Goal: Task Accomplishment & Management: Complete application form

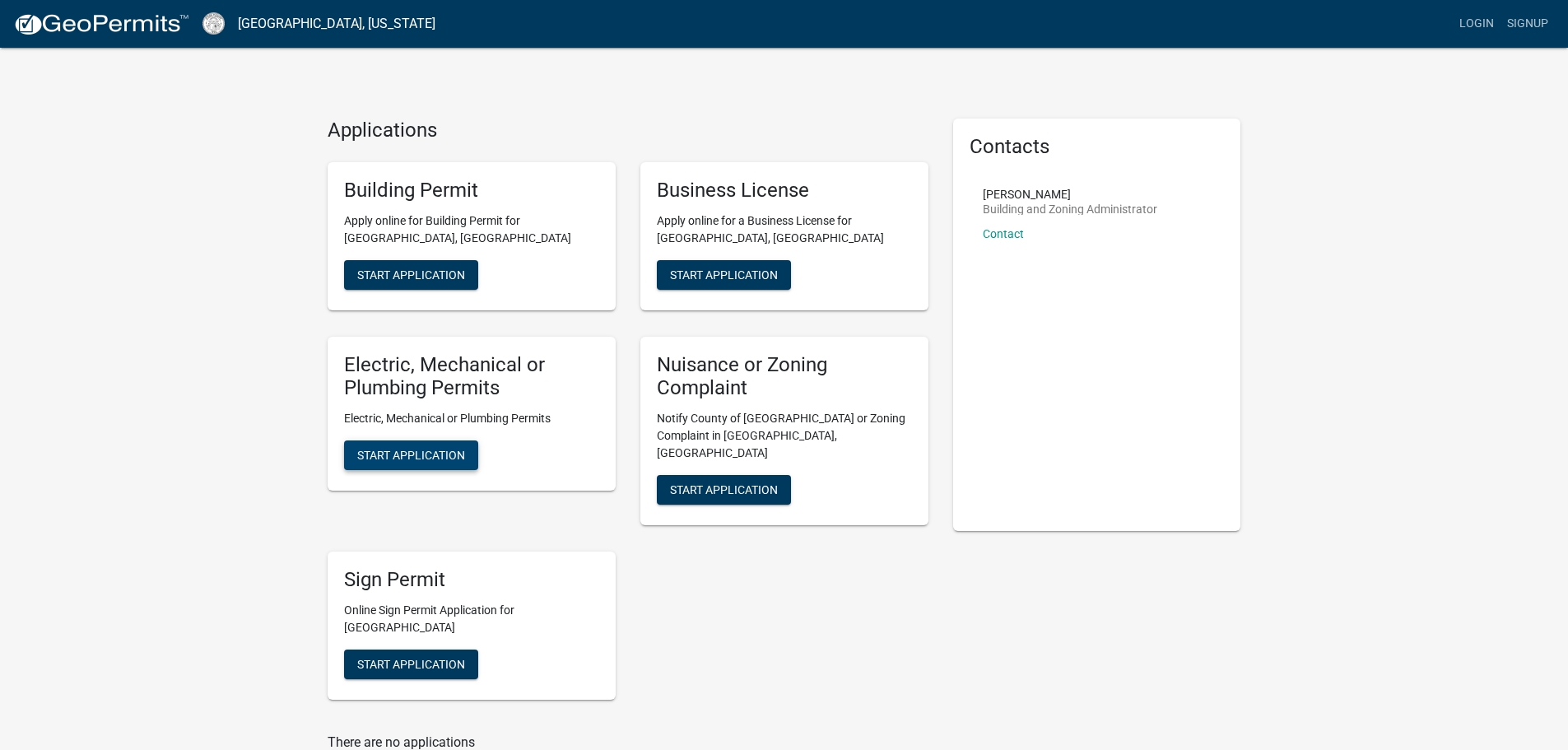
click at [465, 468] on button "Start Application" at bounding box center [411, 455] width 135 height 29
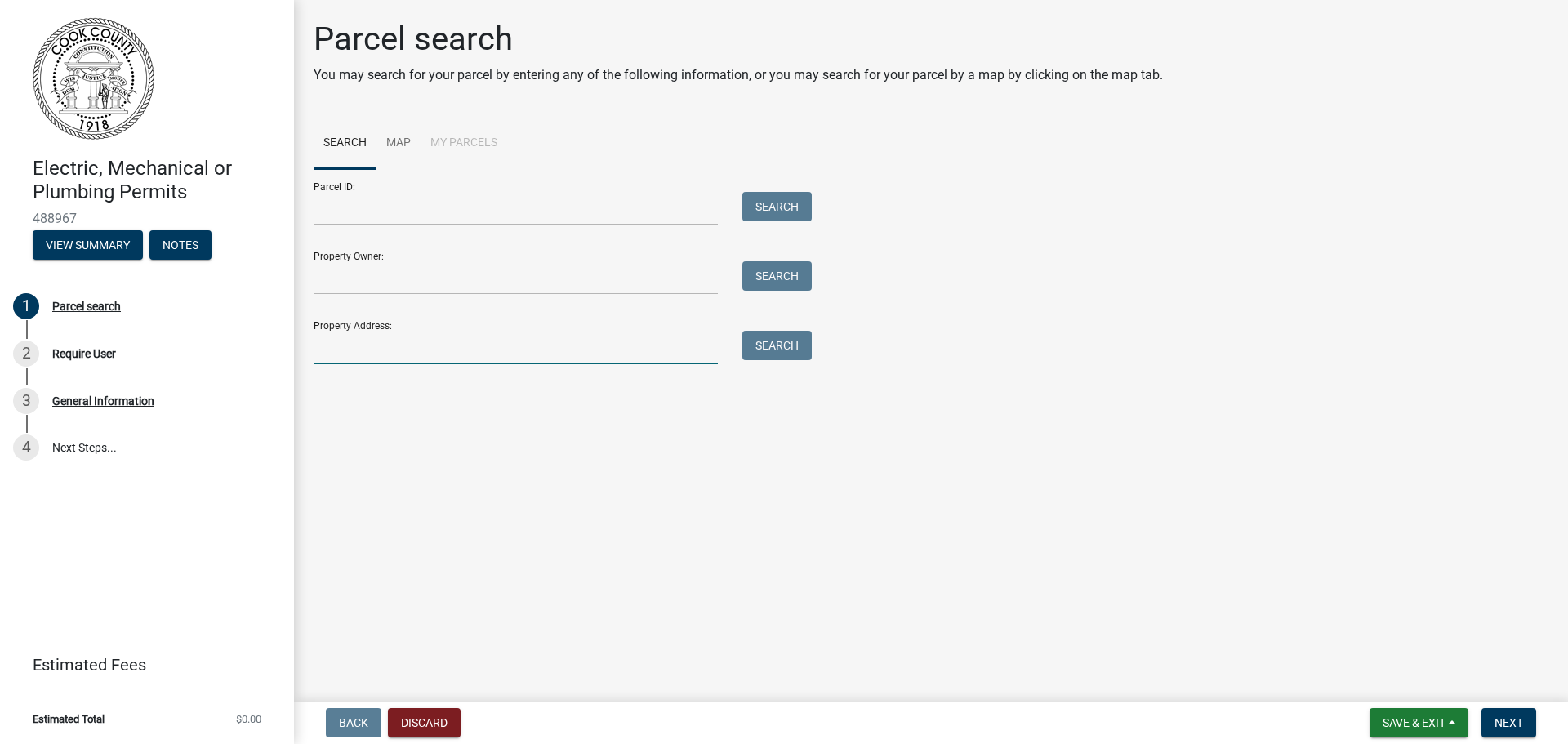
click at [385, 351] on input "Property Address:" at bounding box center [515, 347] width 404 height 34
click at [788, 345] on button "Search" at bounding box center [777, 345] width 69 height 29
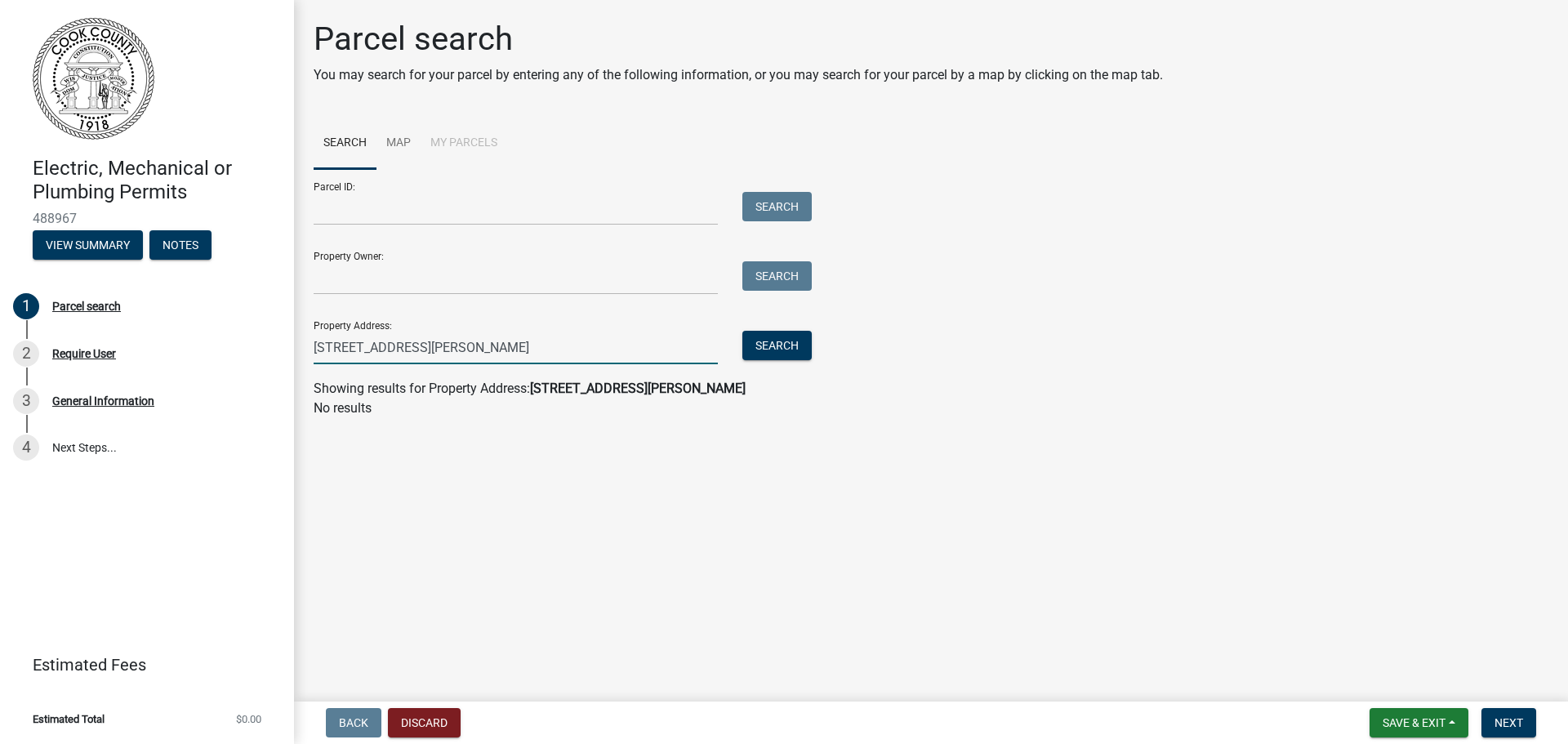
click at [457, 342] on input "[STREET_ADDRESS][PERSON_NAME]" at bounding box center [515, 347] width 404 height 34
type input "[STREET_ADDRESS][PERSON_NAME]"
click at [768, 338] on button "Search" at bounding box center [777, 345] width 69 height 29
click at [603, 502] on main "Parcel search You may search for your parcel by entering any of the following i…" at bounding box center [931, 347] width 1274 height 695
drag, startPoint x: 456, startPoint y: 346, endPoint x: 295, endPoint y: 339, distance: 161.2
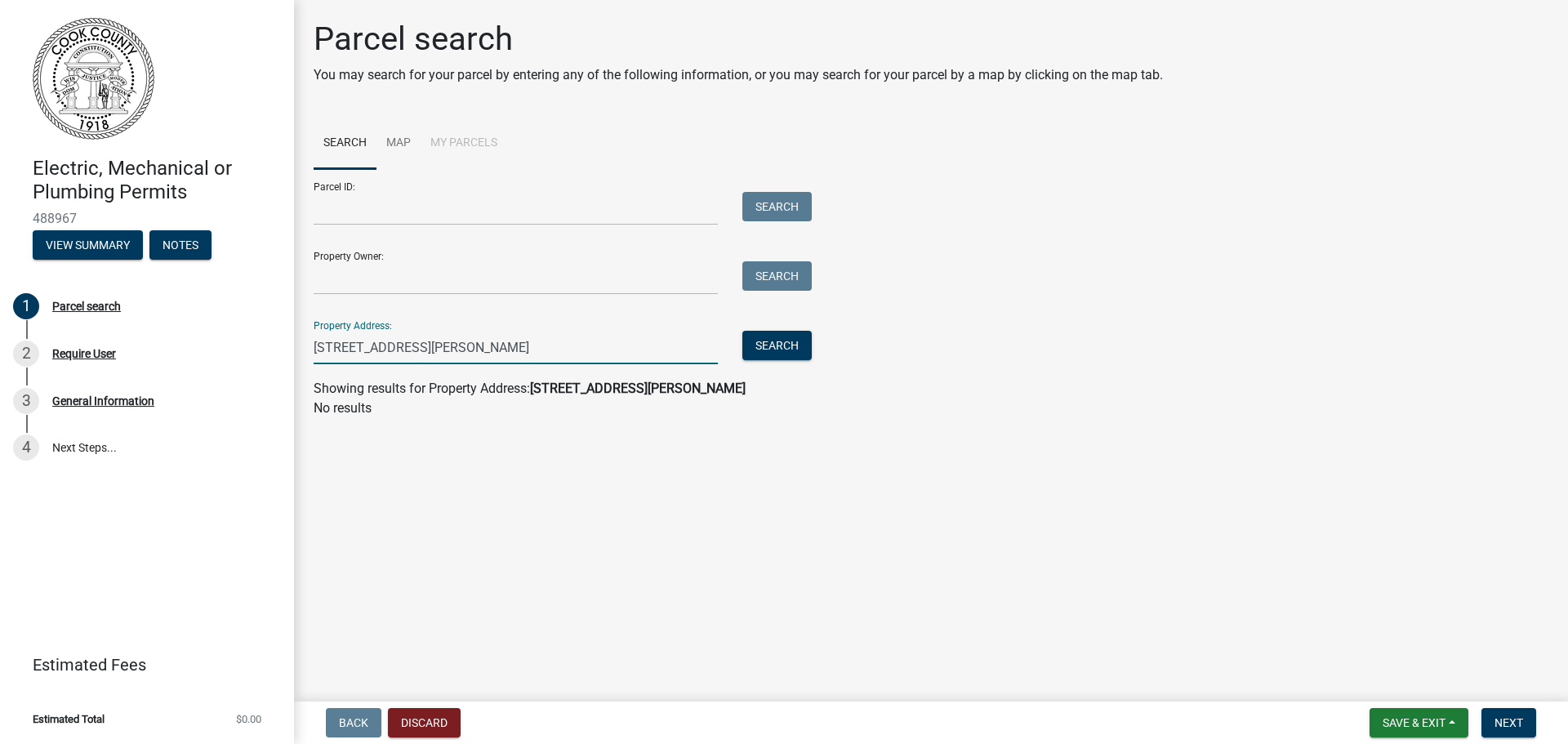
click at [296, 339] on div "Parcel search You may search for your parcel by entering any of the following i…" at bounding box center [931, 226] width 1274 height 413
click at [626, 566] on main "Parcel search You may search for your parcel by entering any of the following i…" at bounding box center [931, 347] width 1274 height 695
click at [1503, 717] on span "Next" at bounding box center [1508, 722] width 28 height 13
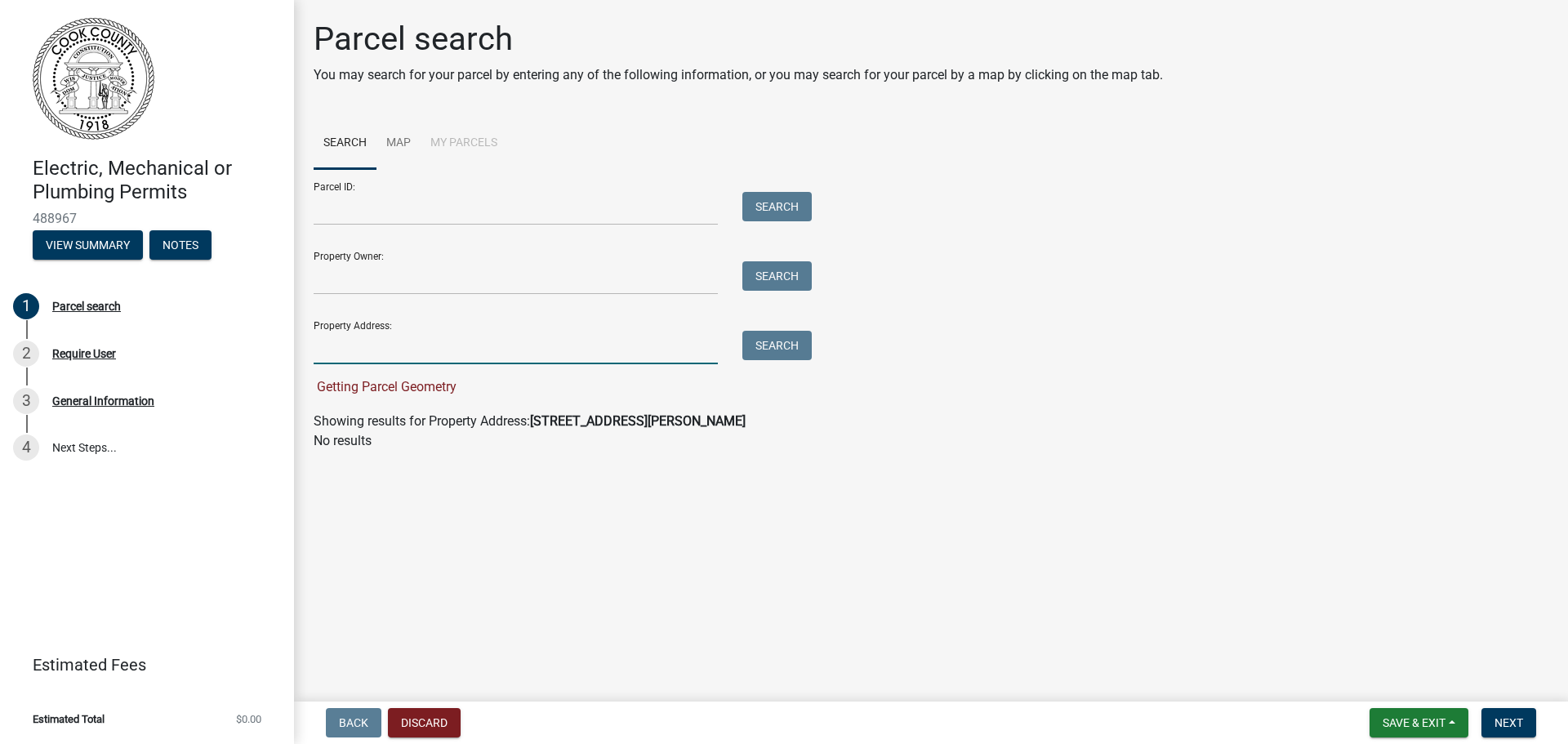
click at [385, 348] on input "Property Address:" at bounding box center [515, 347] width 404 height 34
click at [759, 573] on main "Parcel search You may search for your parcel by entering any of the following i…" at bounding box center [931, 347] width 1274 height 695
click at [1497, 723] on span "Next" at bounding box center [1508, 722] width 28 height 13
click at [780, 351] on button "Search" at bounding box center [777, 345] width 69 height 29
click at [511, 339] on input "[STREET_ADDRESS][PERSON_NAME]" at bounding box center [515, 347] width 404 height 34
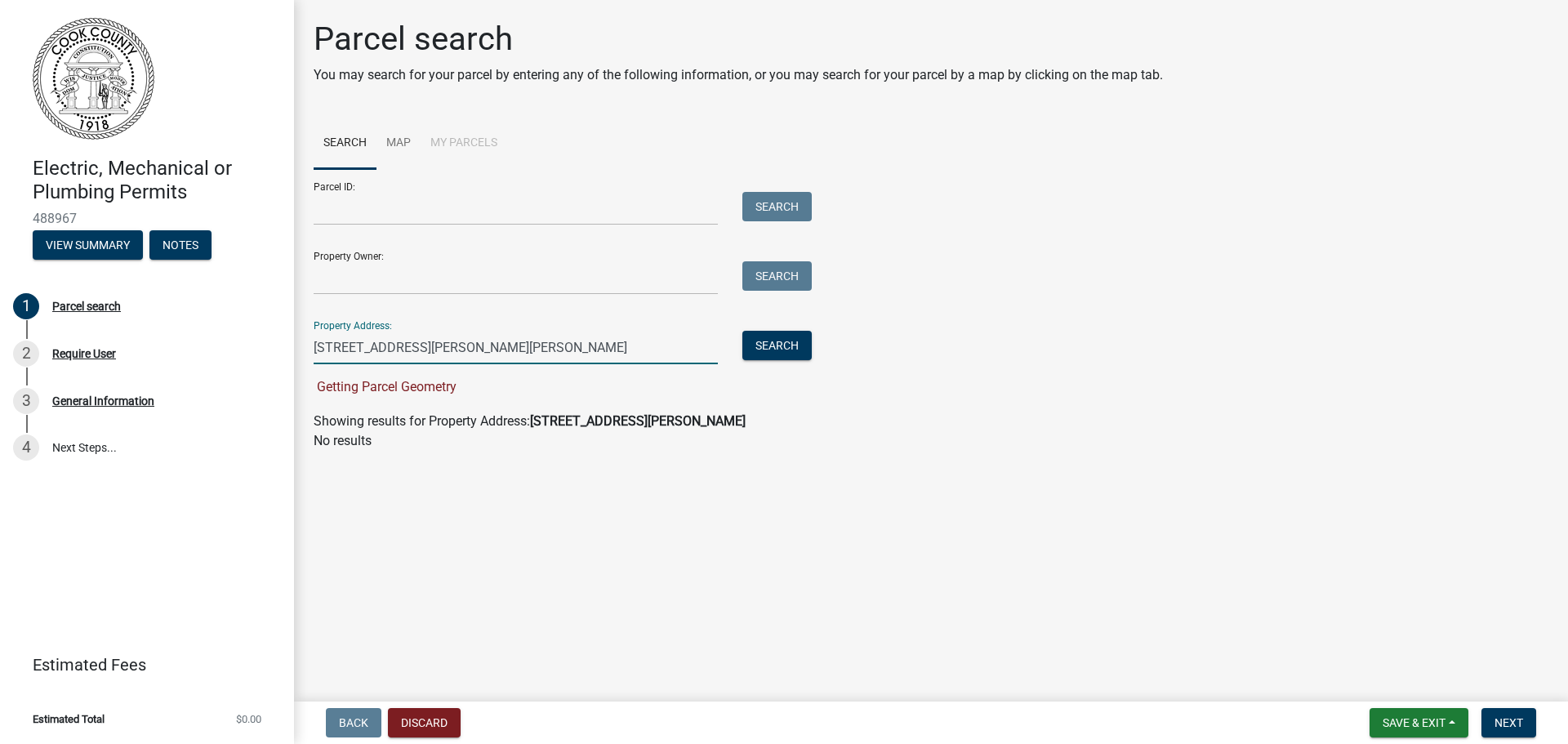
drag, startPoint x: 482, startPoint y: 343, endPoint x: 456, endPoint y: 346, distance: 26.2
click at [456, 346] on input "[STREET_ADDRESS][PERSON_NAME][PERSON_NAME]" at bounding box center [515, 347] width 404 height 34
type input "[STREET_ADDRESS][PERSON_NAME]"
click at [400, 129] on link "Map" at bounding box center [398, 144] width 45 height 53
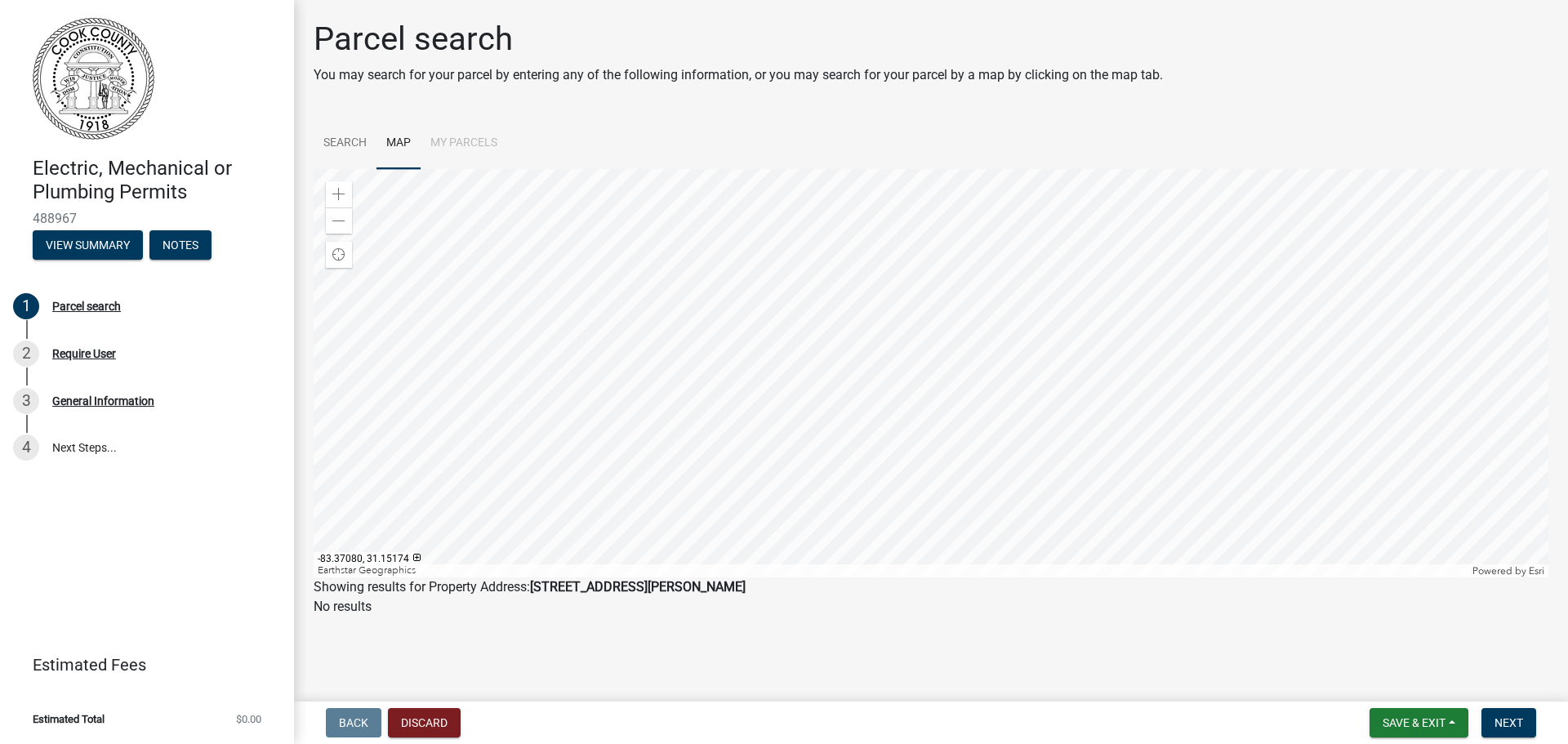
click at [923, 397] on div at bounding box center [930, 372] width 1235 height 408
click at [845, 317] on div at bounding box center [930, 372] width 1235 height 408
click at [717, 433] on div at bounding box center [930, 372] width 1235 height 408
click at [819, 374] on div at bounding box center [930, 372] width 1235 height 408
click at [807, 405] on div at bounding box center [930, 372] width 1235 height 408
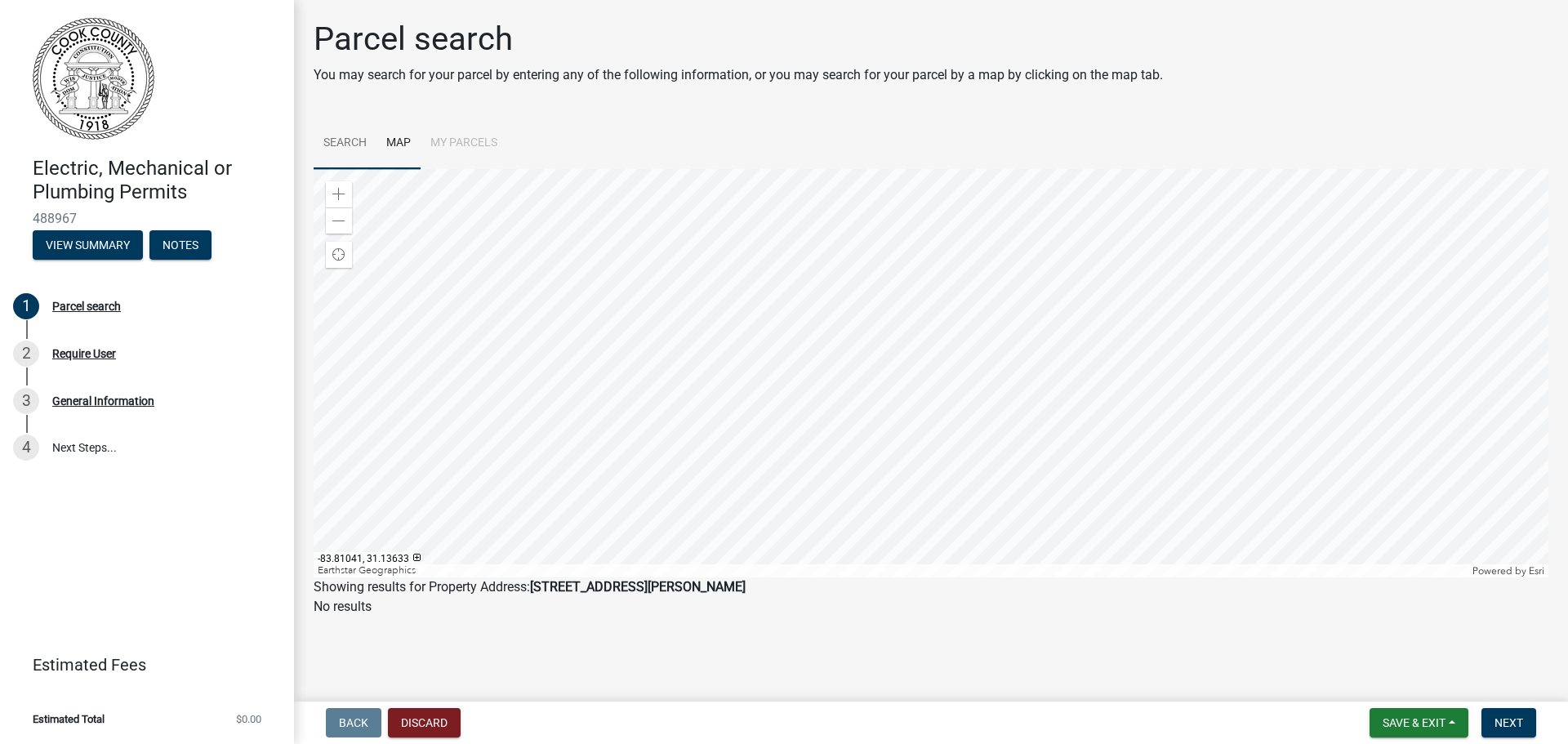
click at [344, 142] on link "Search" at bounding box center [344, 144] width 63 height 53
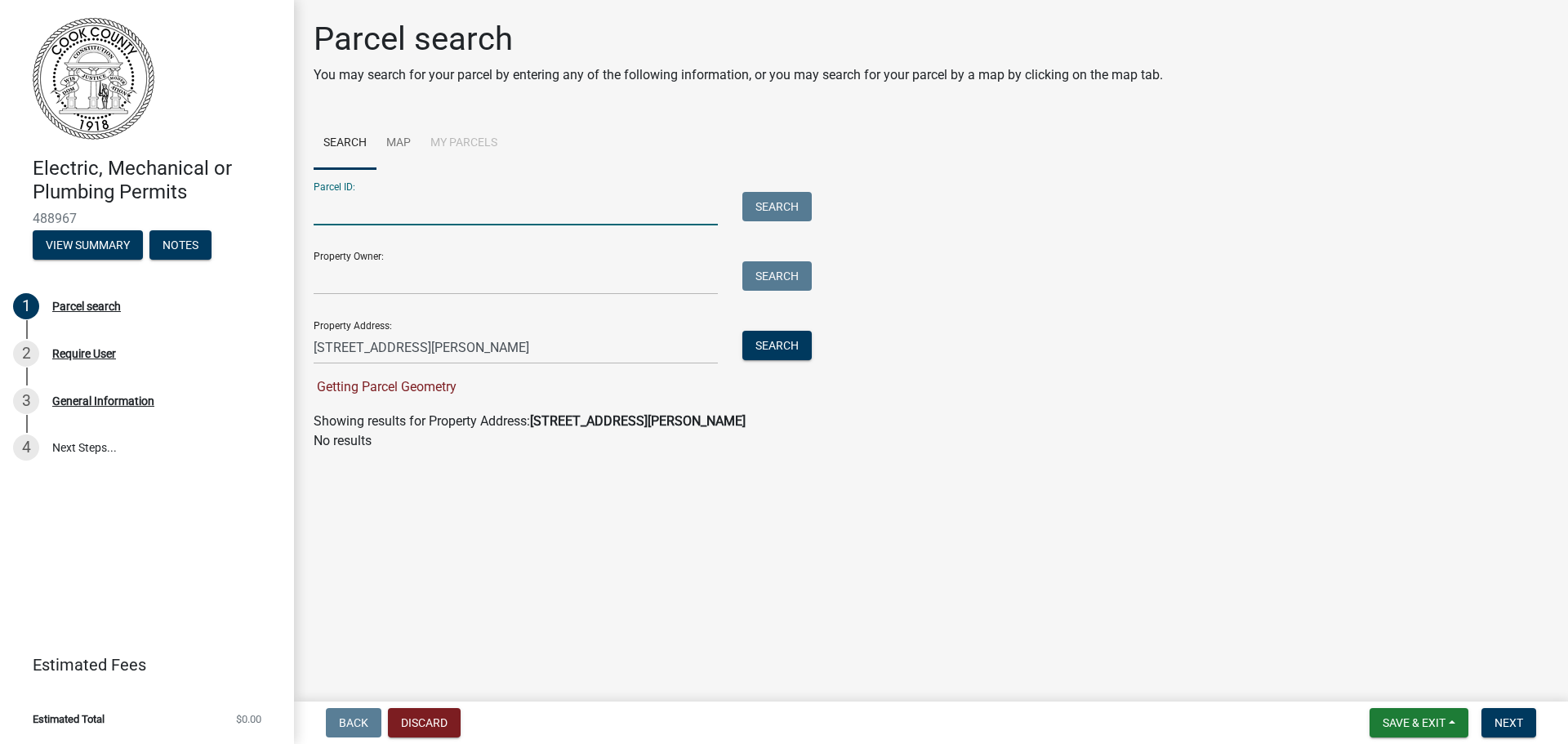
click at [385, 207] on input "Parcel ID:" at bounding box center [515, 208] width 404 height 34
paste input "0048 186"
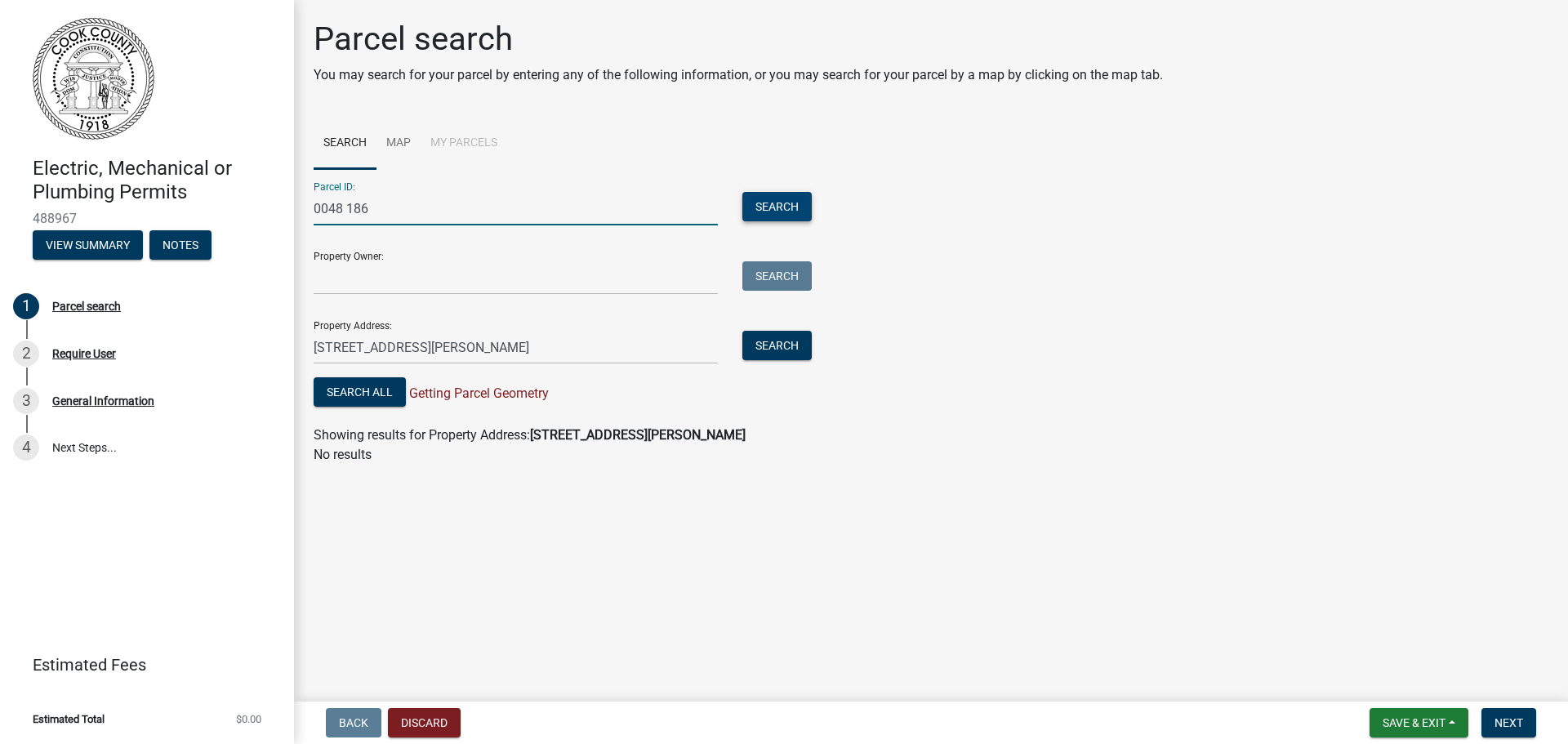
type input "0048 186"
click at [799, 200] on button "Search" at bounding box center [777, 206] width 69 height 29
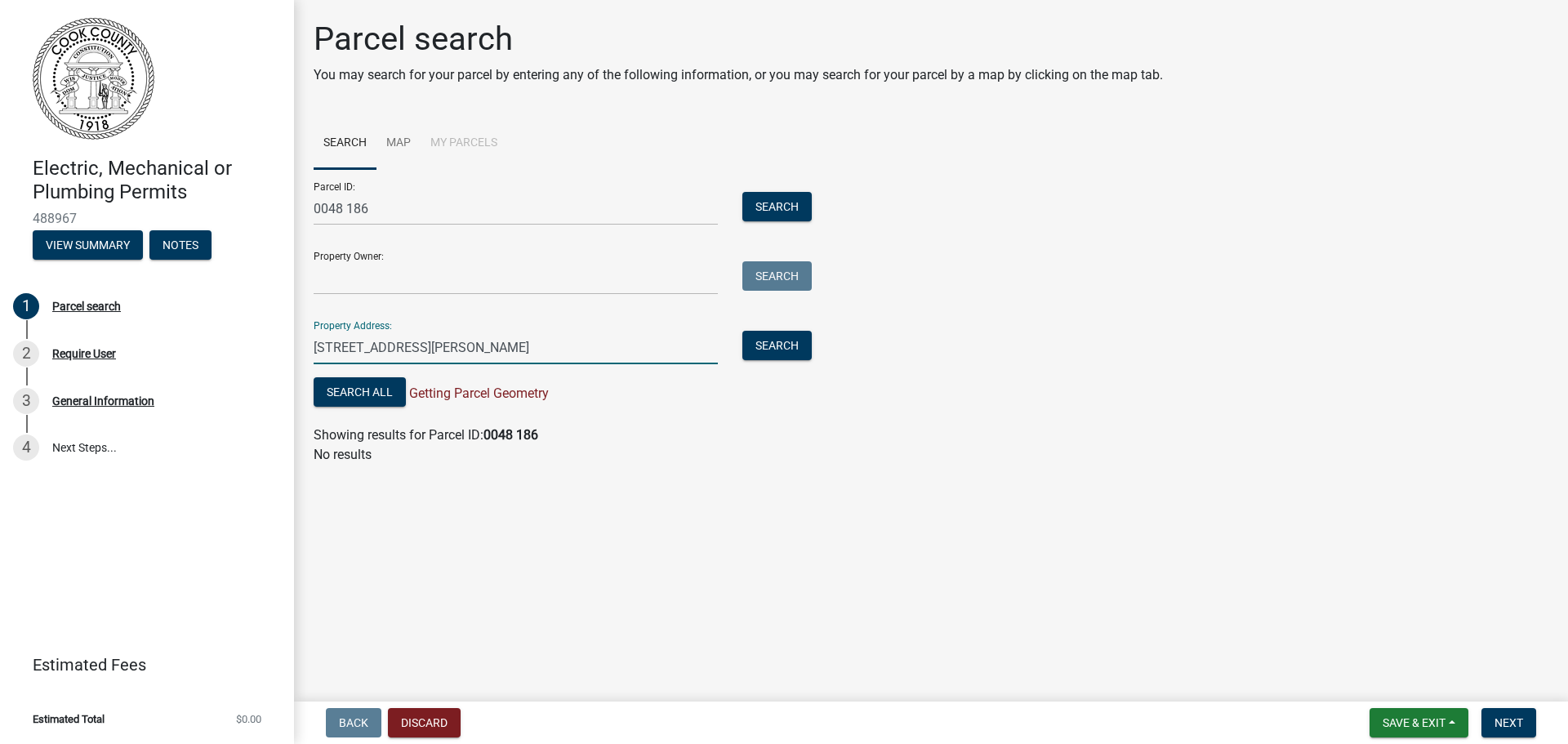
drag, startPoint x: 425, startPoint y: 345, endPoint x: 416, endPoint y: 345, distance: 9.0
click at [416, 345] on input "[STREET_ADDRESS][PERSON_NAME]" at bounding box center [515, 347] width 404 height 34
type input "942 [PERSON_NAME] Rd"
click at [785, 341] on button "Search" at bounding box center [777, 345] width 69 height 29
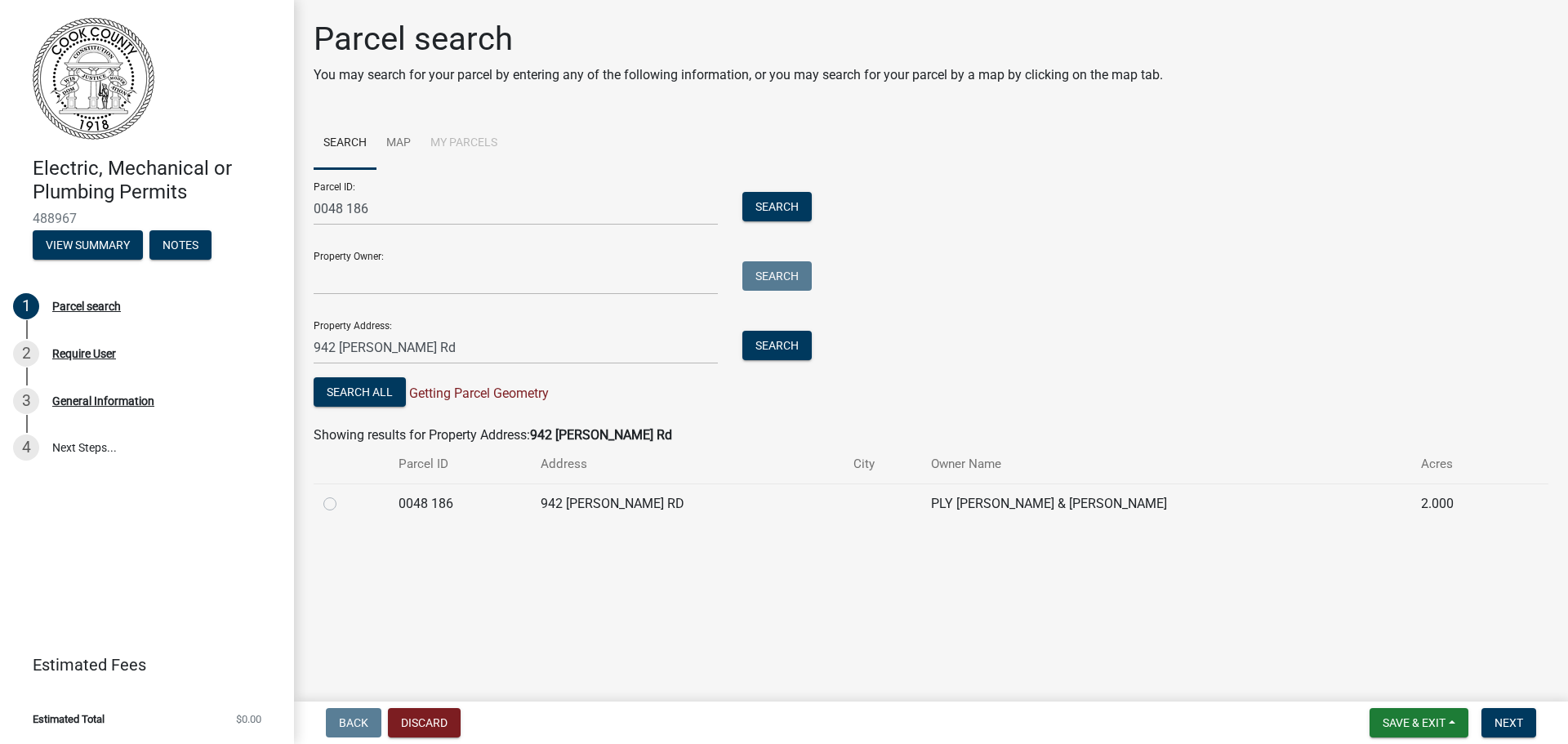
click at [343, 494] on label at bounding box center [343, 494] width 0 height 0
click at [343, 505] on 186 "radio" at bounding box center [349, 500] width 11 height 11
radio 186 "true"
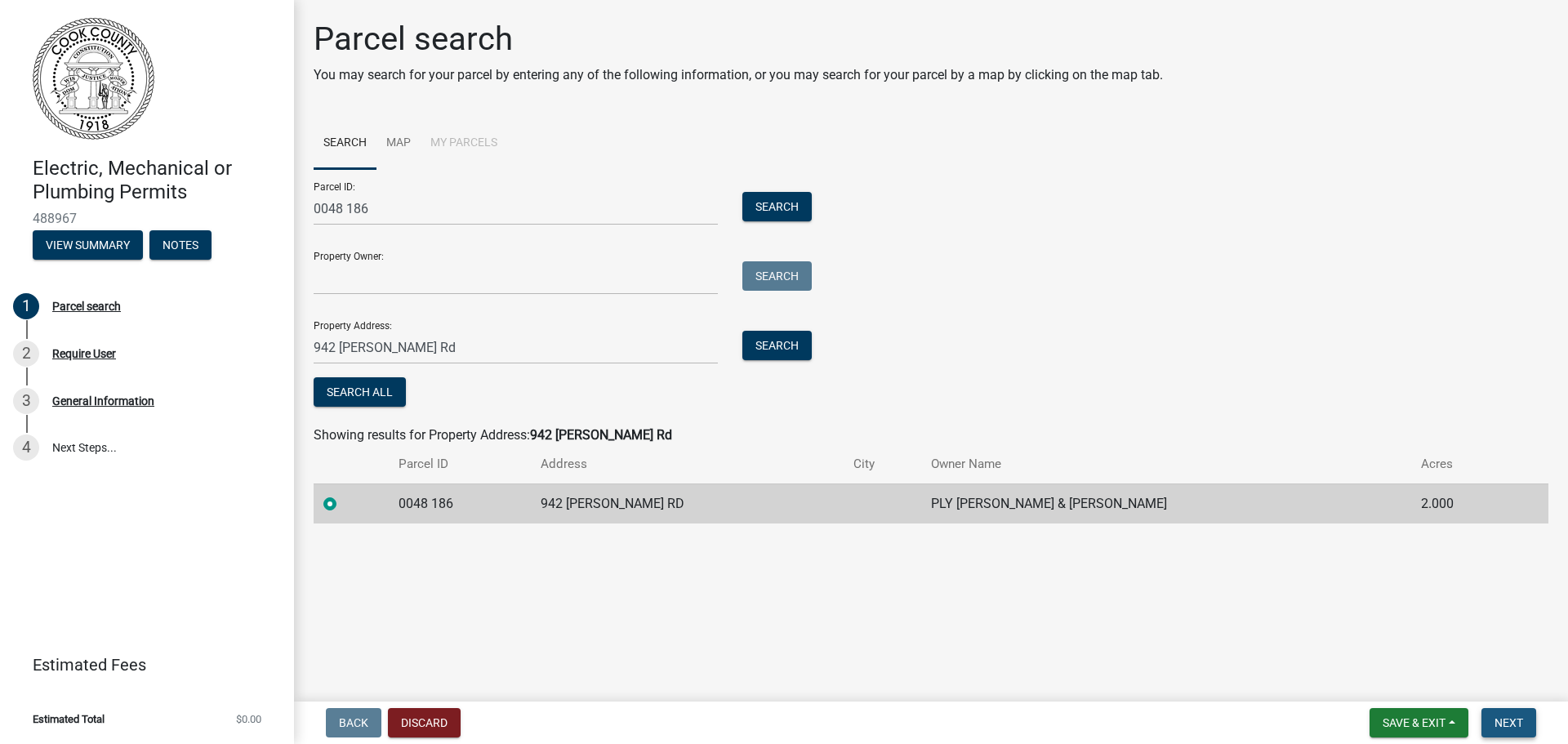
click at [1525, 727] on button "Next" at bounding box center [1509, 722] width 55 height 29
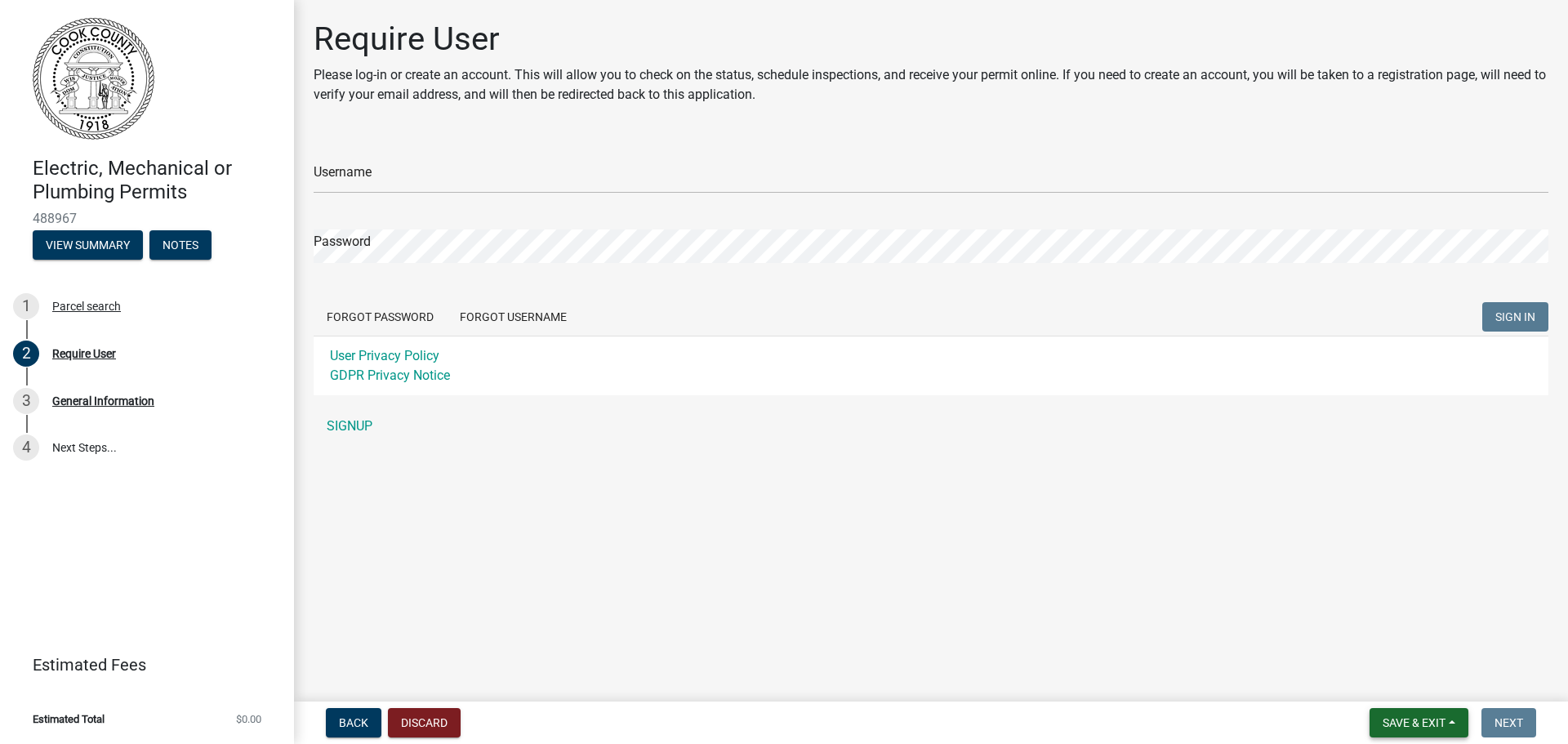
click at [1394, 723] on span "Save & Exit" at bounding box center [1414, 722] width 63 height 13
click at [1383, 641] on button "Save" at bounding box center [1403, 640] width 131 height 39
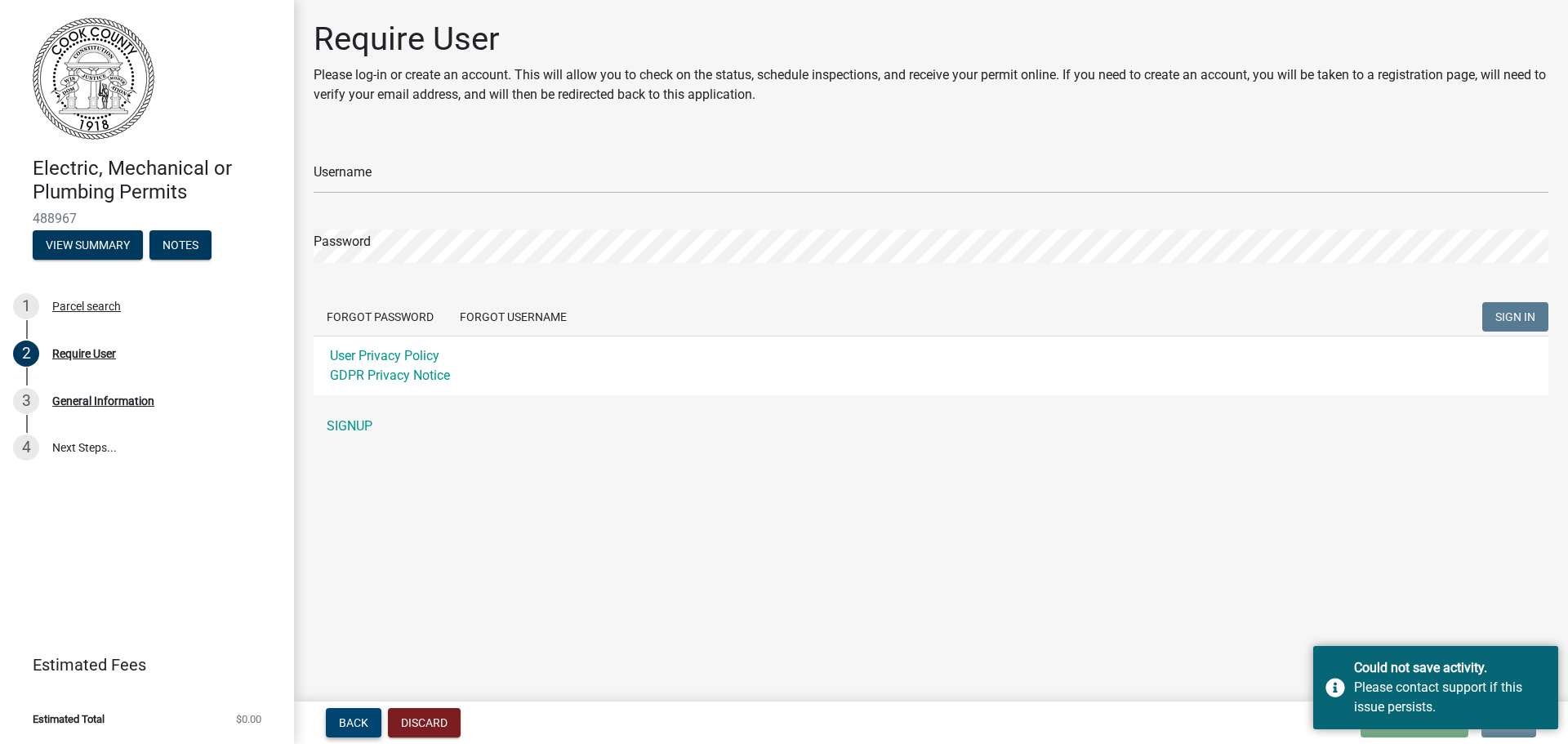
click at [358, 723] on span "Back" at bounding box center [353, 722] width 29 height 13
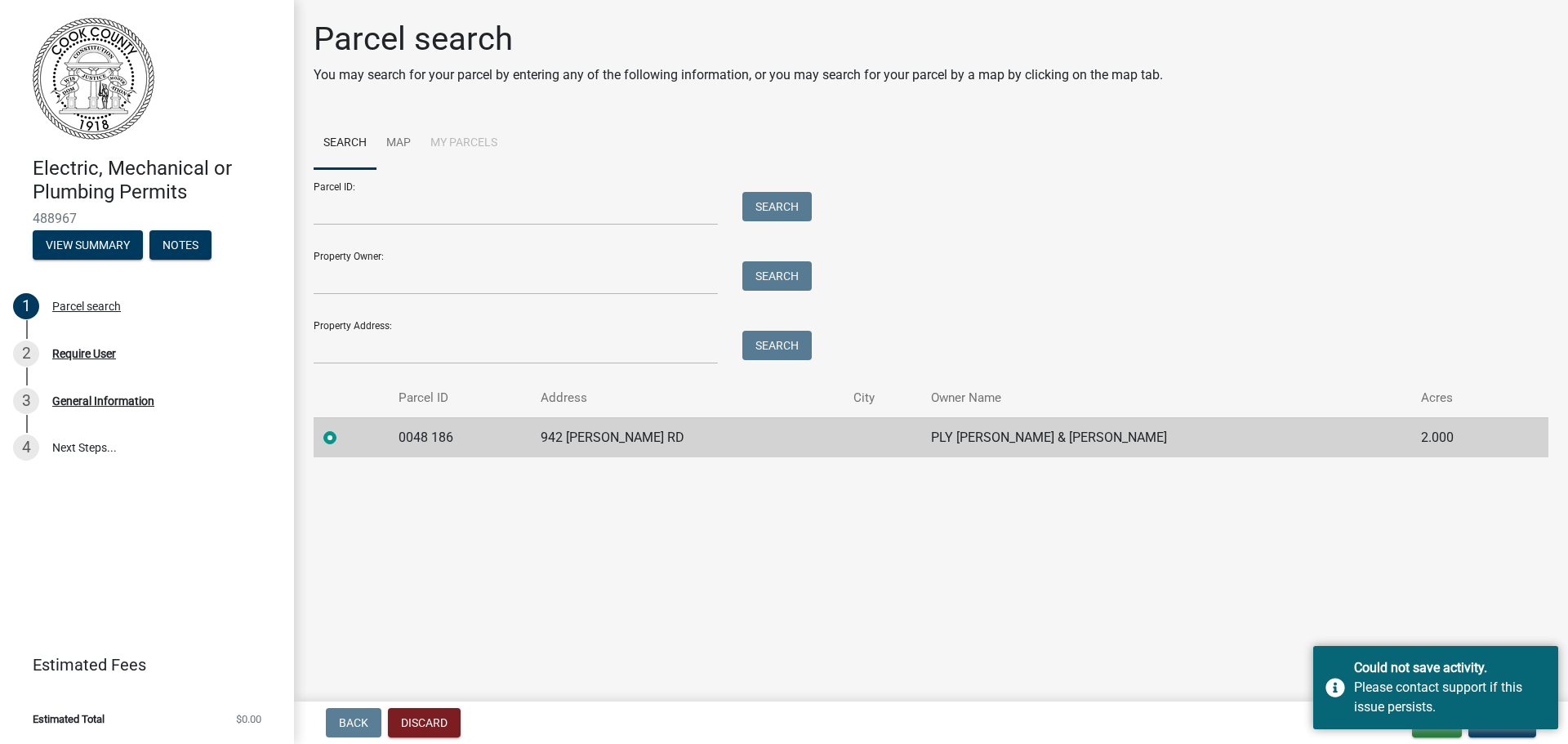
click at [1125, 548] on main "Parcel search You may search for your parcel by entering any of the following i…" at bounding box center [931, 347] width 1274 height 695
click at [1398, 686] on div "Please contact support if this issue persists." at bounding box center [1449, 697] width 192 height 39
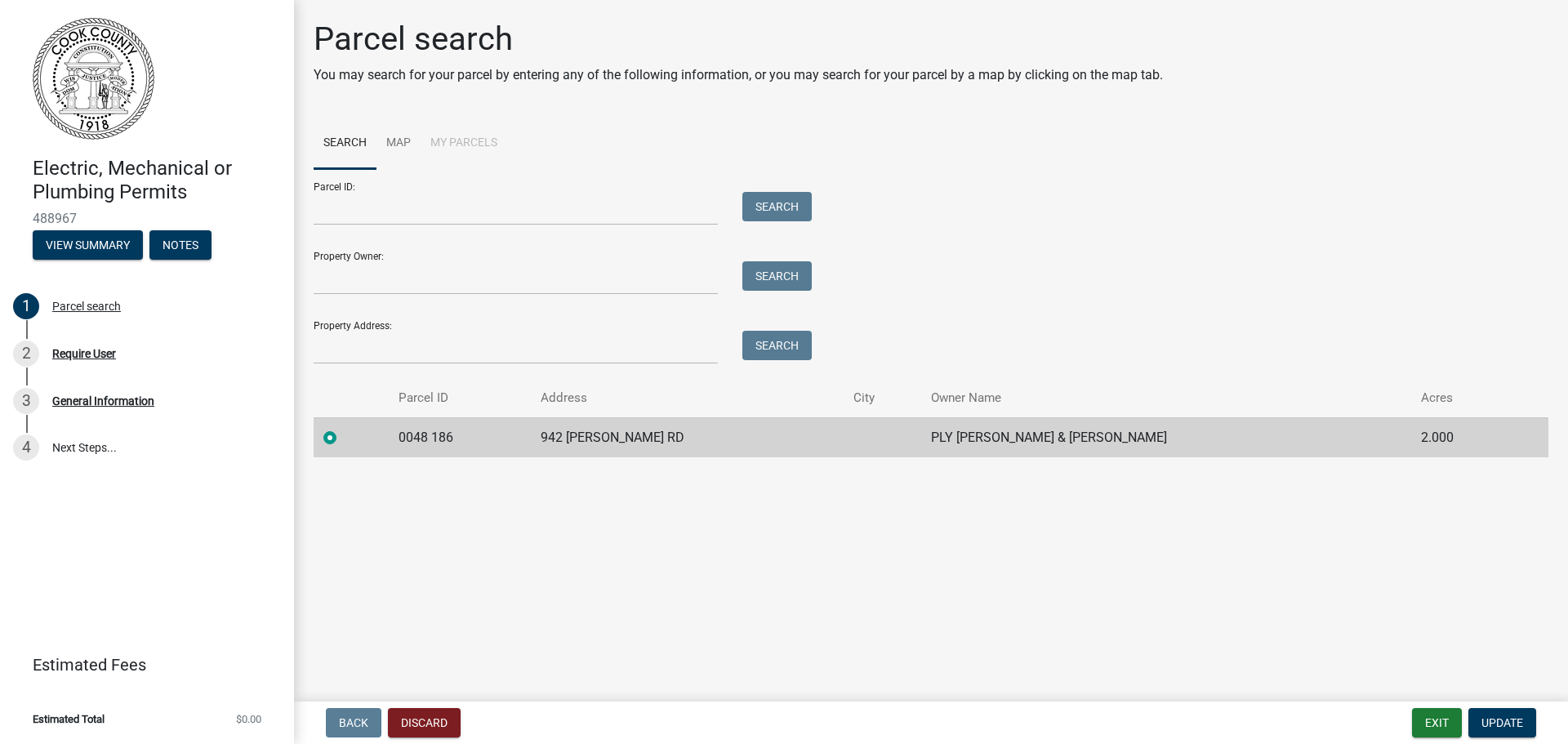
click at [343, 428] on label at bounding box center [343, 428] width 0 height 0
click at [343, 436] on 186 "radio" at bounding box center [349, 433] width 11 height 11
click at [447, 547] on main "Parcel search You may search for your parcel by entering any of the following i…" at bounding box center [931, 347] width 1274 height 695
click at [343, 428] on label at bounding box center [343, 428] width 0 height 0
click at [343, 438] on 186 "radio" at bounding box center [349, 433] width 11 height 11
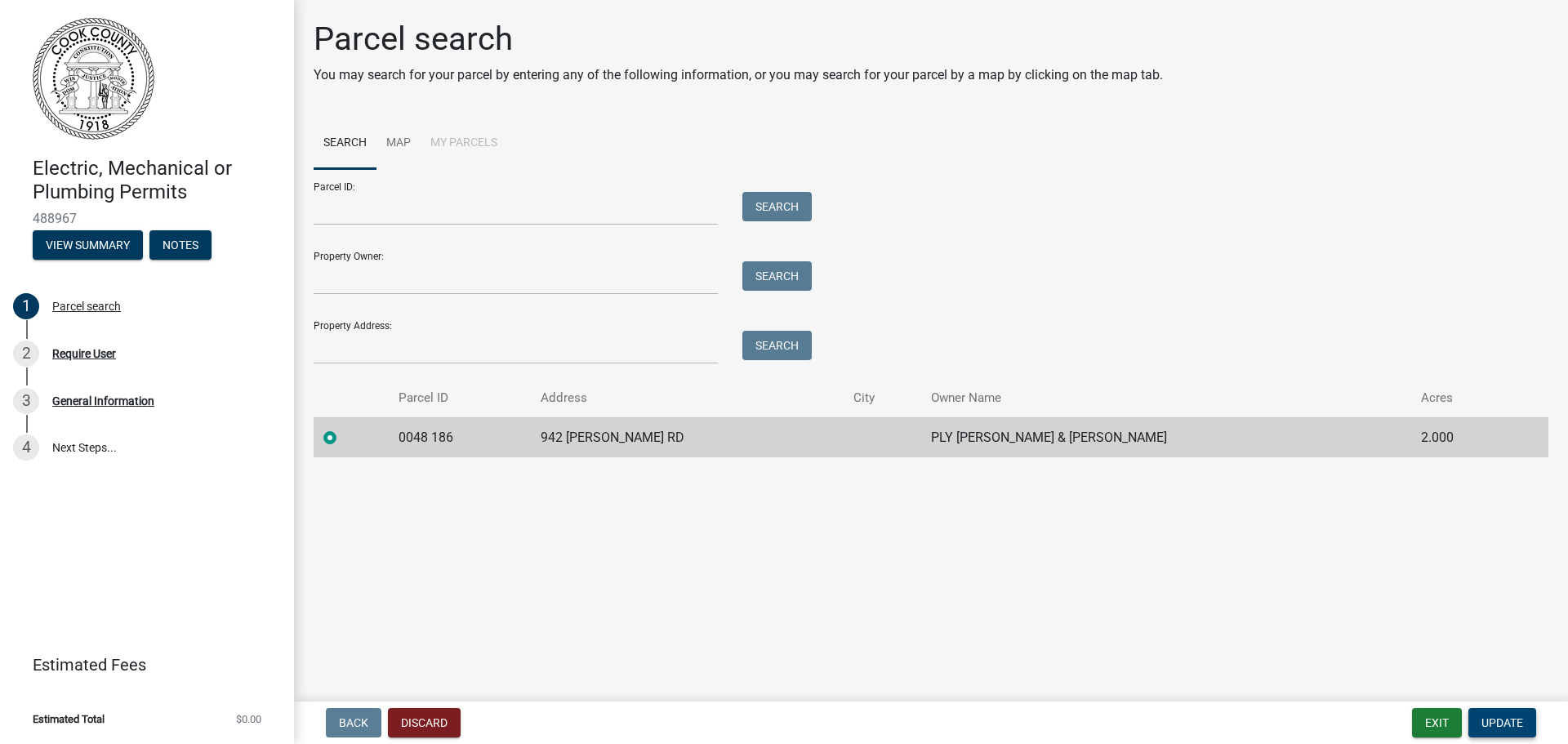
click at [1503, 717] on span "Update" at bounding box center [1503, 722] width 42 height 13
